Goal: Find specific page/section: Find specific page/section

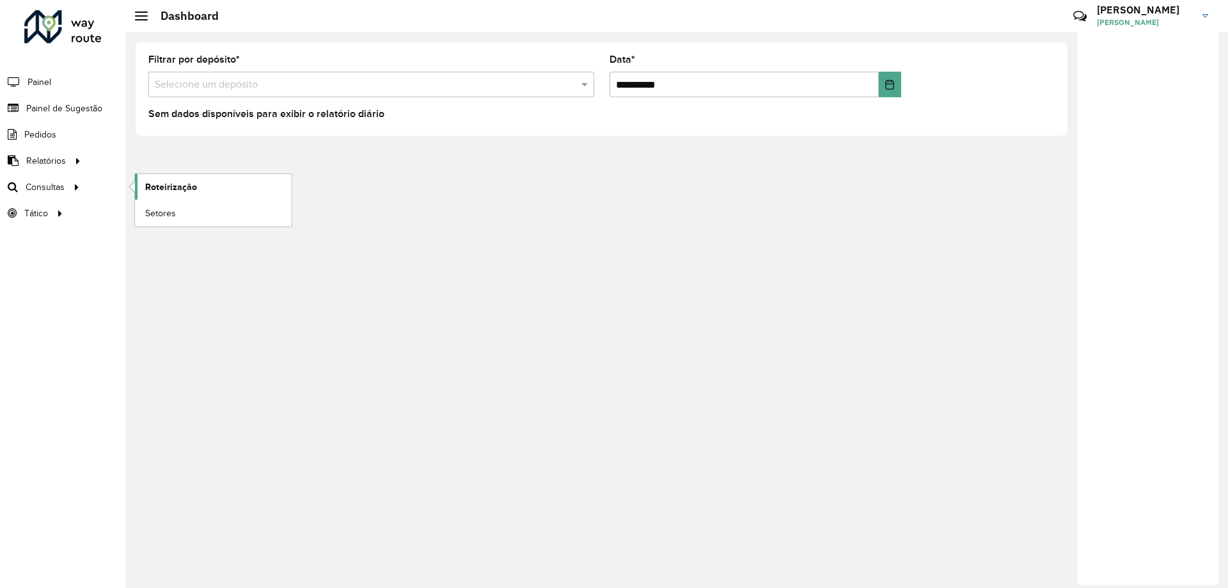
click at [144, 185] on link "Roteirização" at bounding box center [213, 187] width 157 height 26
click at [164, 211] on span "Setores" at bounding box center [160, 213] width 31 height 13
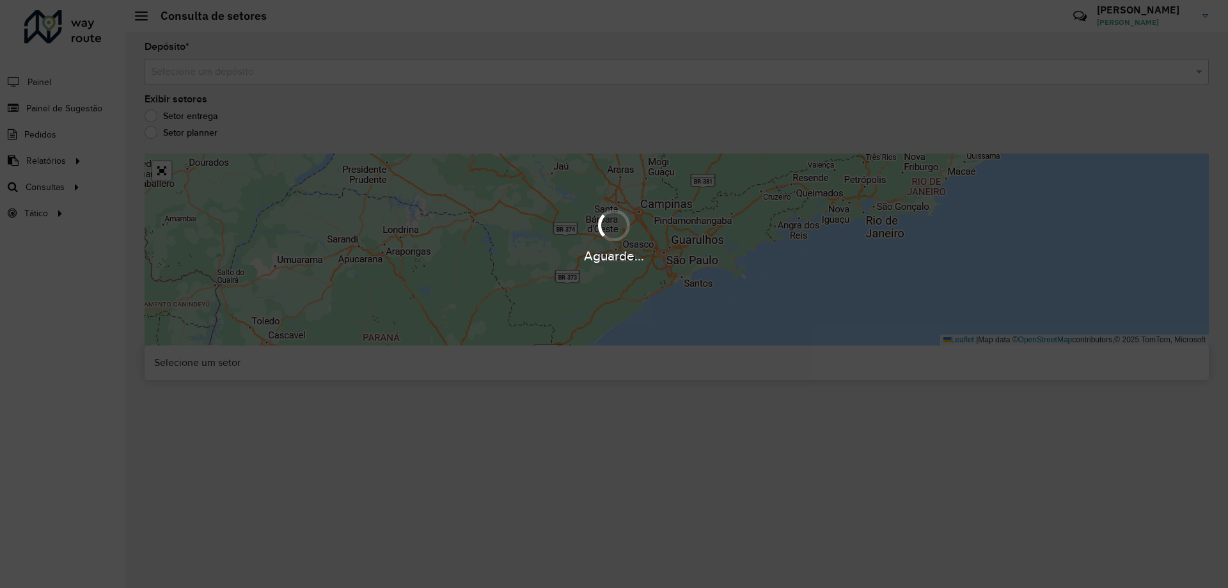
click at [182, 57] on div "Aguarde..." at bounding box center [614, 294] width 1228 height 588
click at [184, 67] on div "Aguarde..." at bounding box center [614, 294] width 1228 height 588
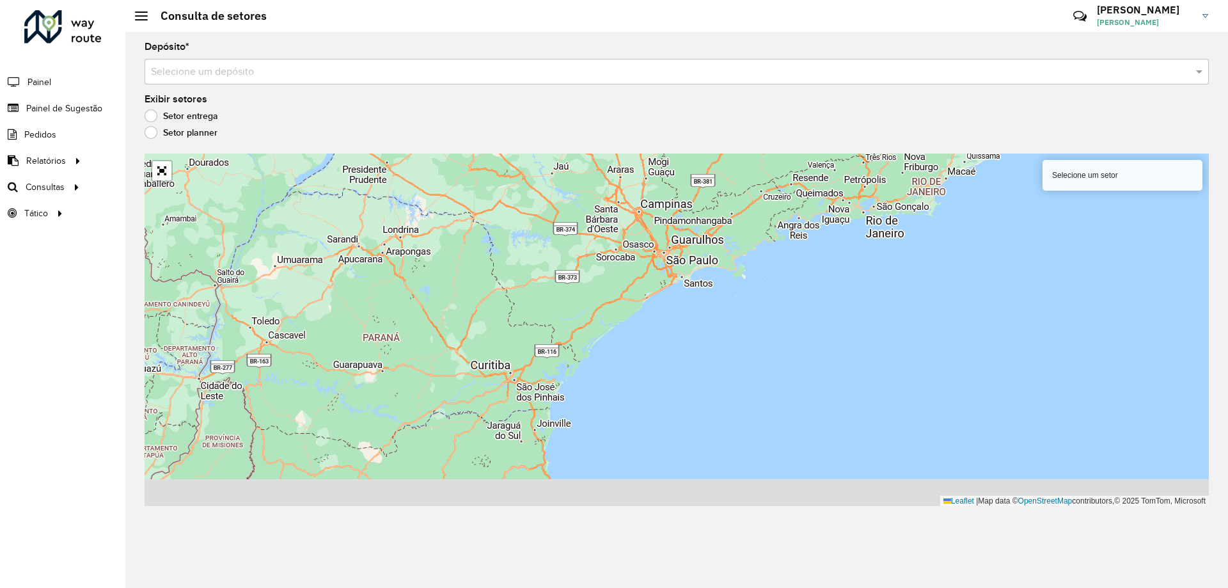
click at [195, 75] on input "text" at bounding box center [664, 72] width 1026 height 15
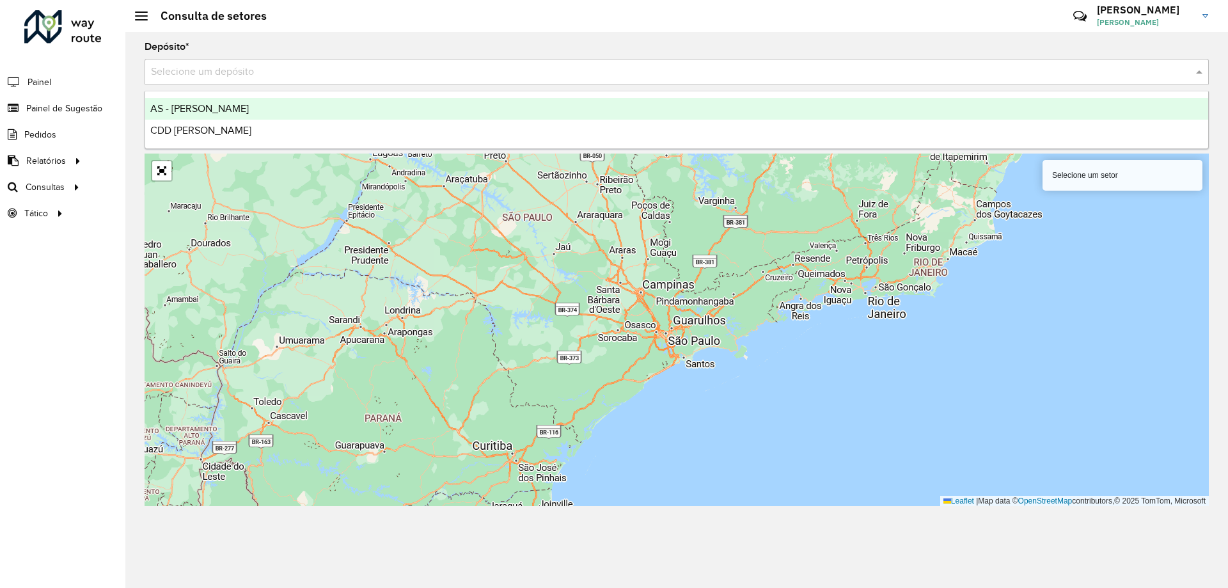
click at [208, 143] on ng-dropdown-panel "AS - MOGI MIRIM CDD Mogi Mirim" at bounding box center [677, 120] width 1064 height 58
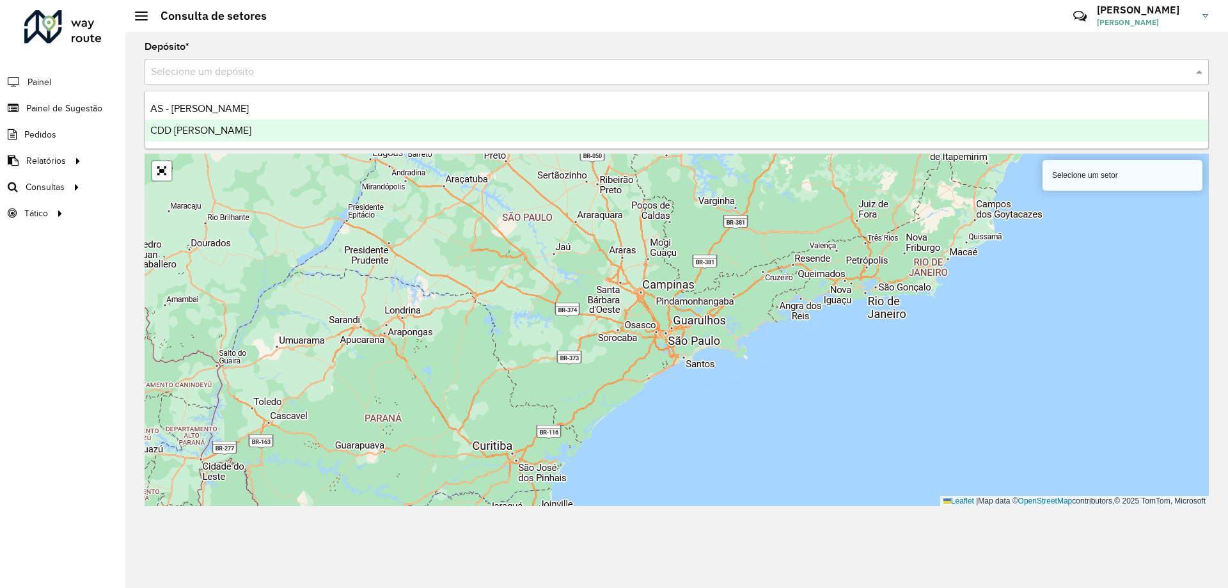
click at [210, 137] on div "CDD Mogi Mirim" at bounding box center [676, 131] width 1063 height 22
